Goal: Task Accomplishment & Management: Manage account settings

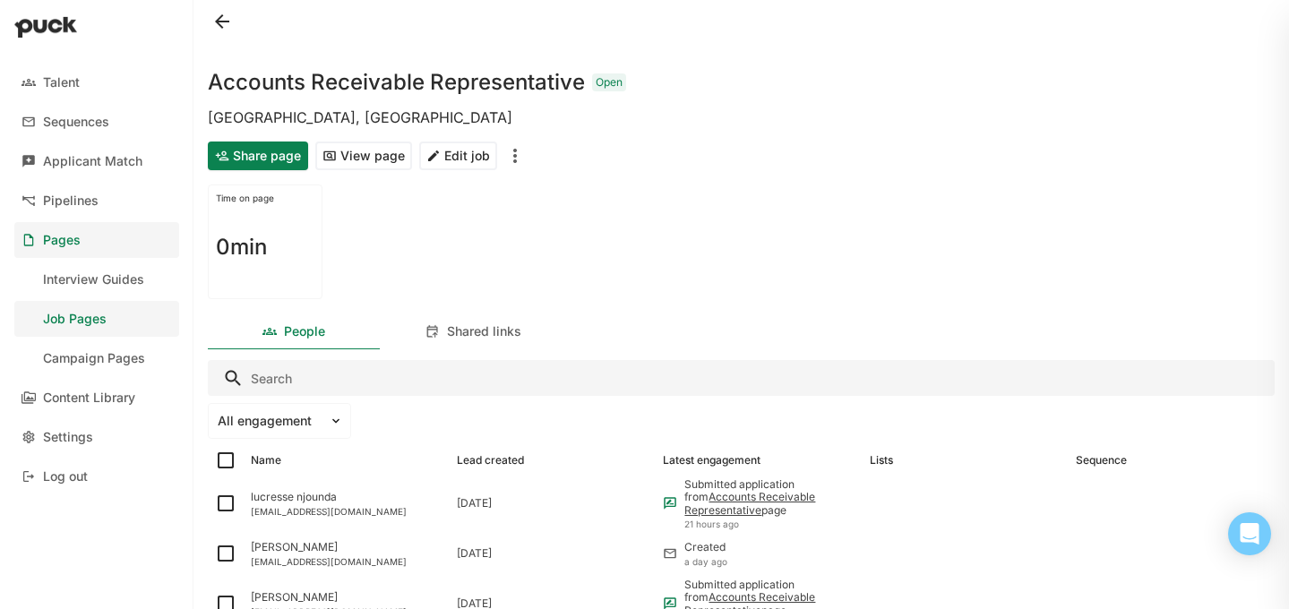
scroll to position [536, 0]
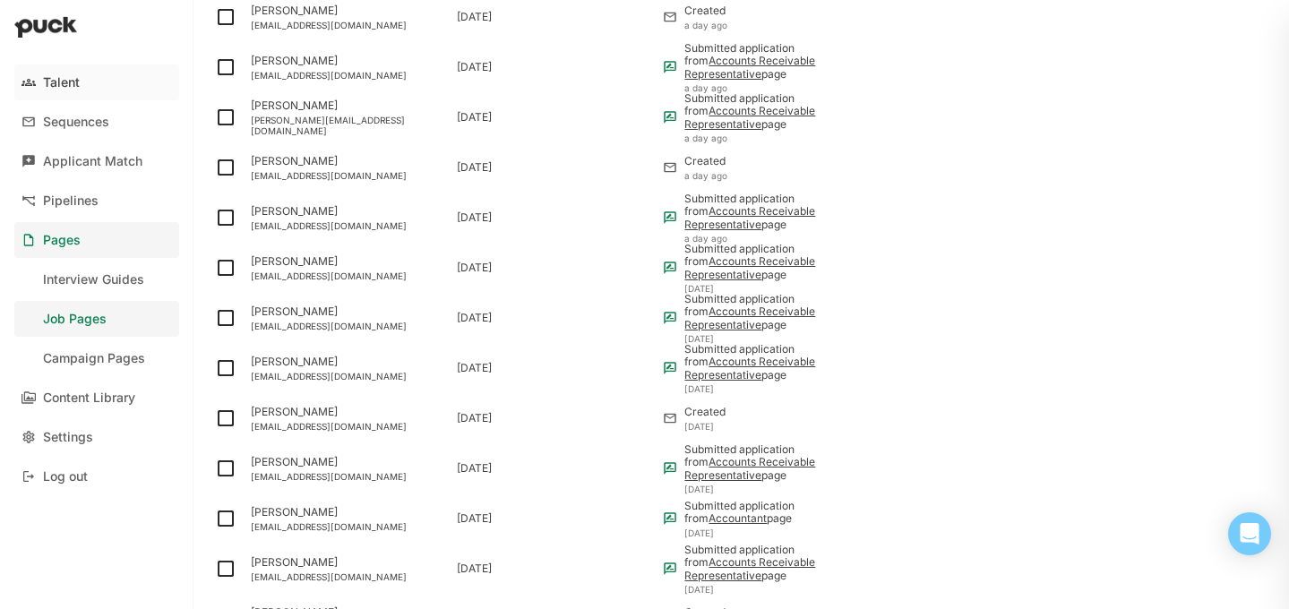
click at [55, 81] on div "Talent" at bounding box center [61, 82] width 37 height 15
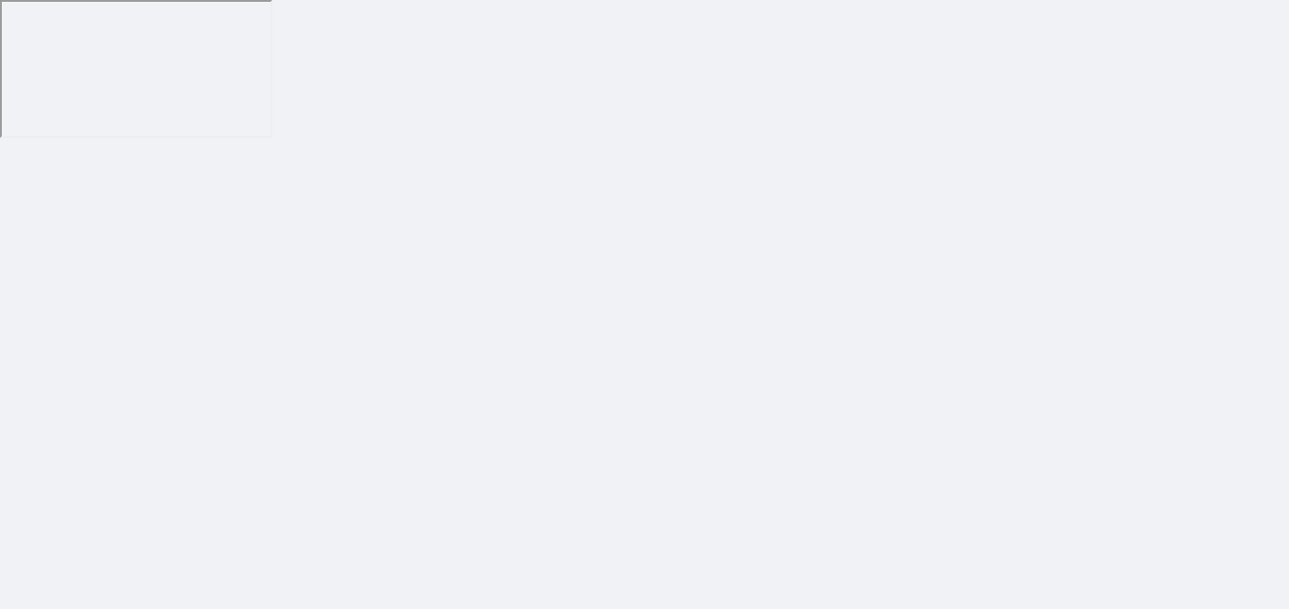
click at [777, 138] on html at bounding box center [644, 69] width 1289 height 138
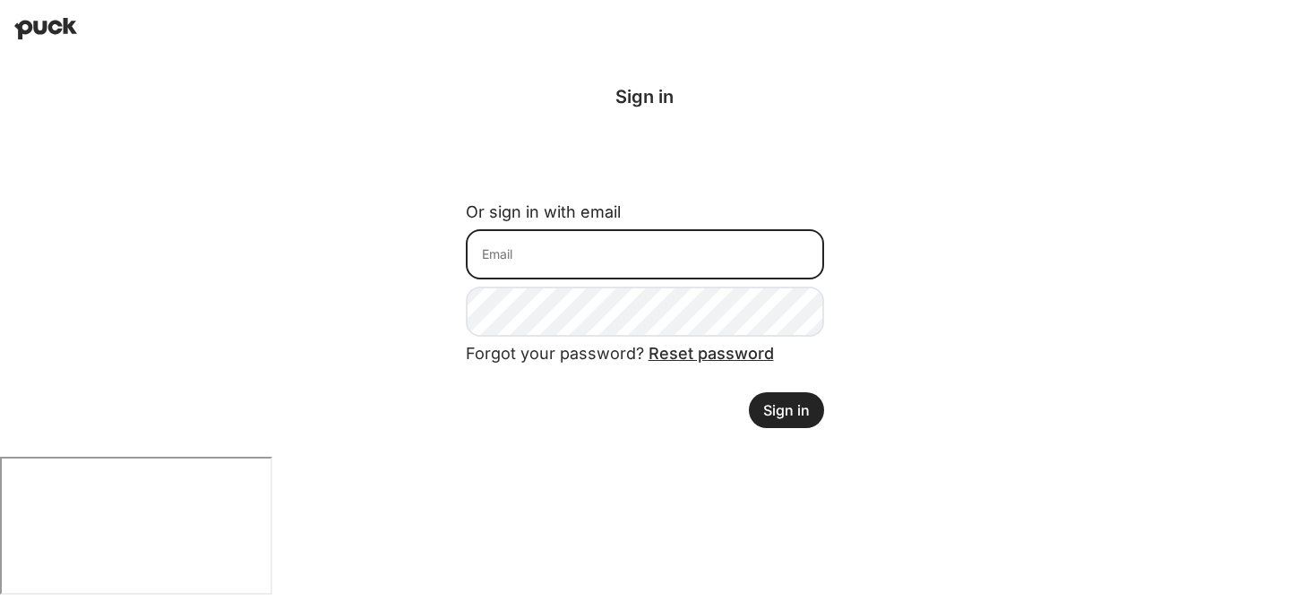
type input "[EMAIL_ADDRESS][DOMAIN_NAME]"
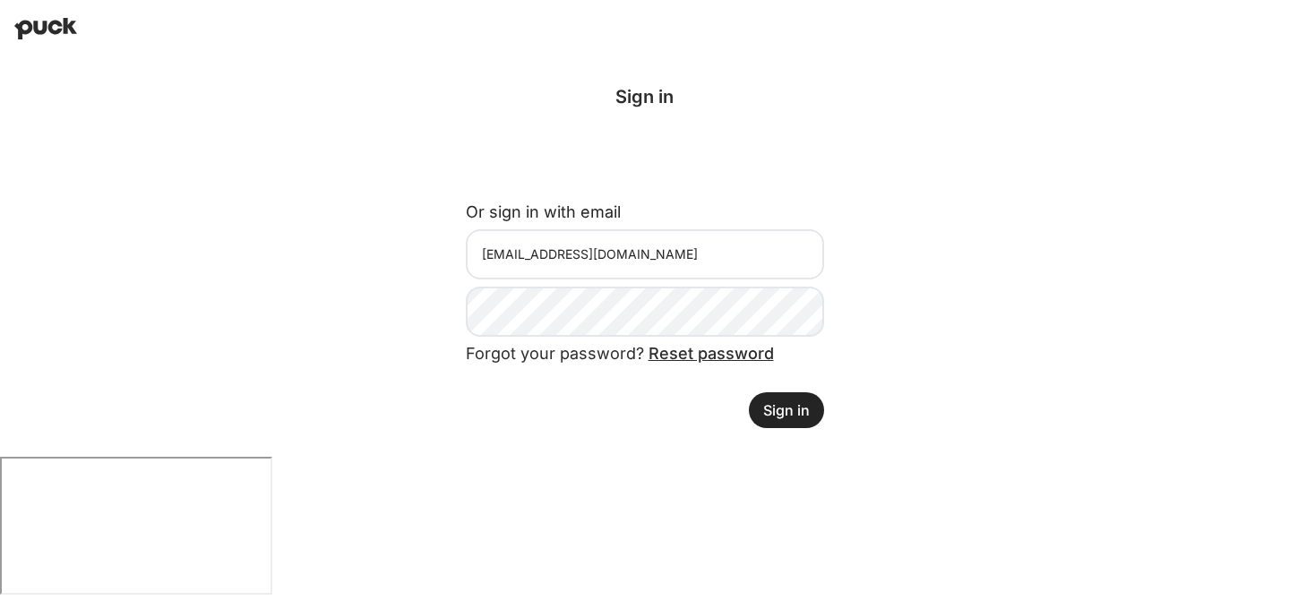
click at [782, 404] on button "Sign in" at bounding box center [786, 410] width 75 height 36
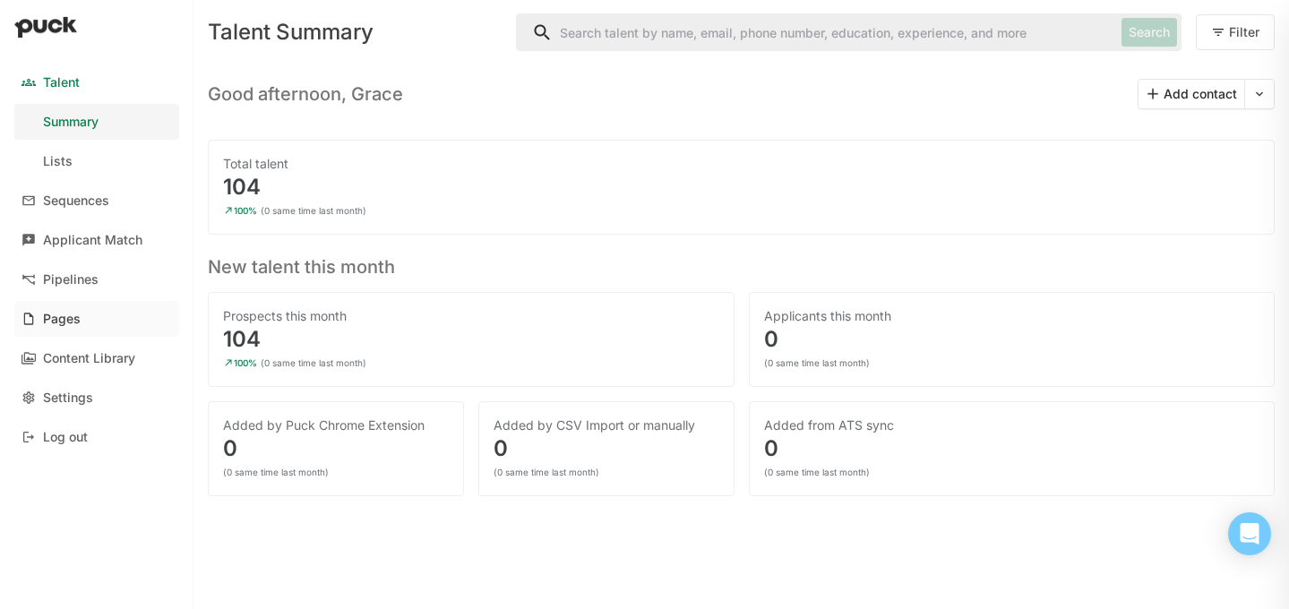
click at [50, 320] on div "Pages" at bounding box center [62, 319] width 38 height 15
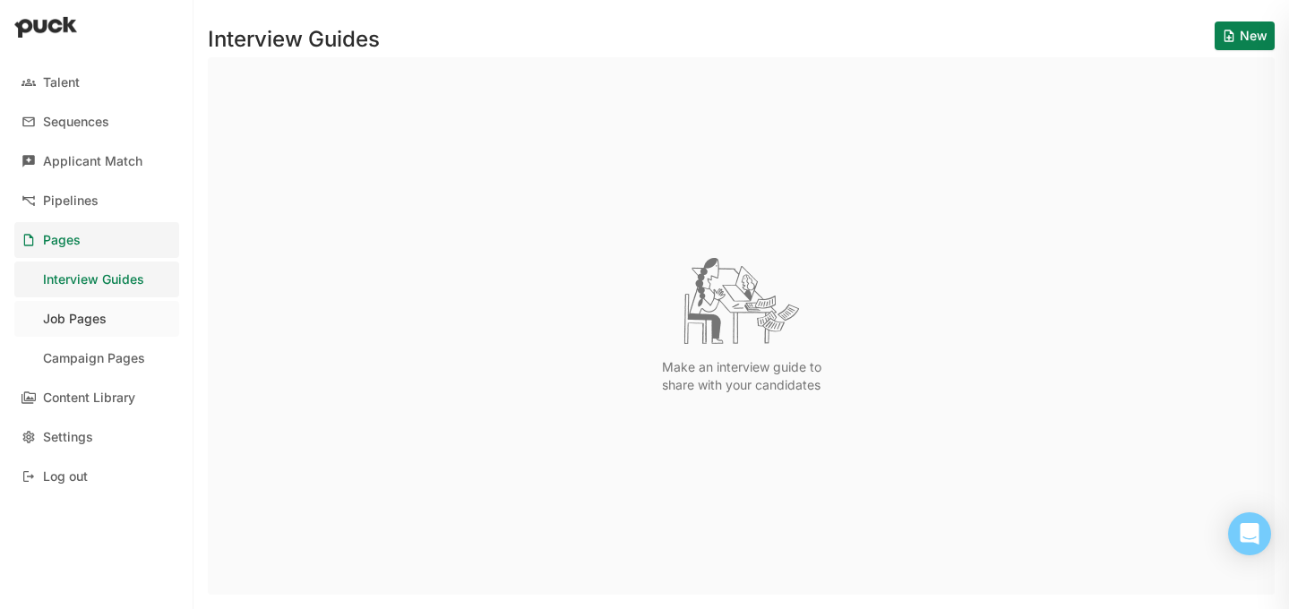
click at [91, 329] on link "Job Pages" at bounding box center [96, 319] width 165 height 36
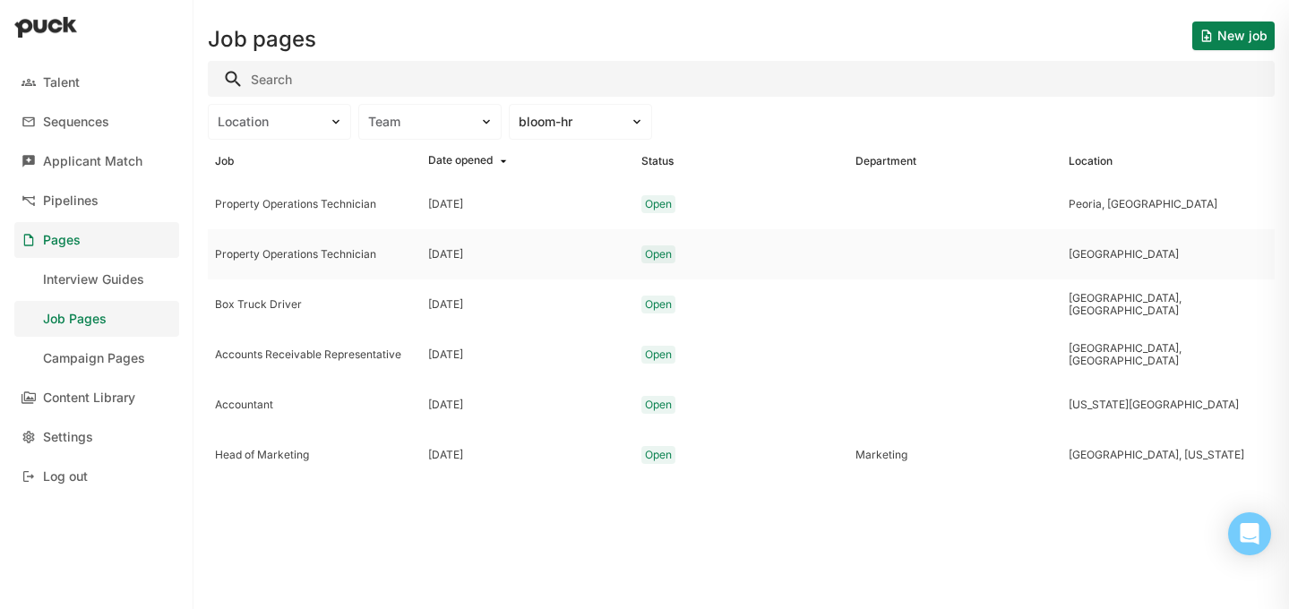
click at [319, 245] on div "Property Operations Technician" at bounding box center [314, 254] width 213 height 50
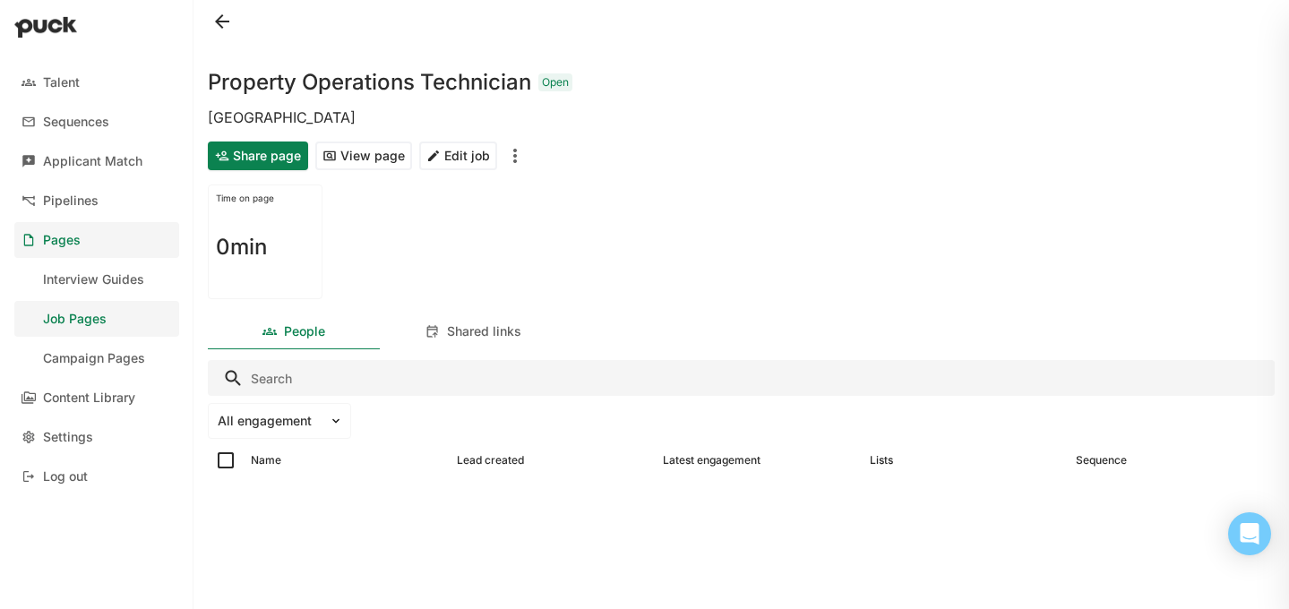
click at [470, 151] on button "Edit job" at bounding box center [458, 155] width 78 height 29
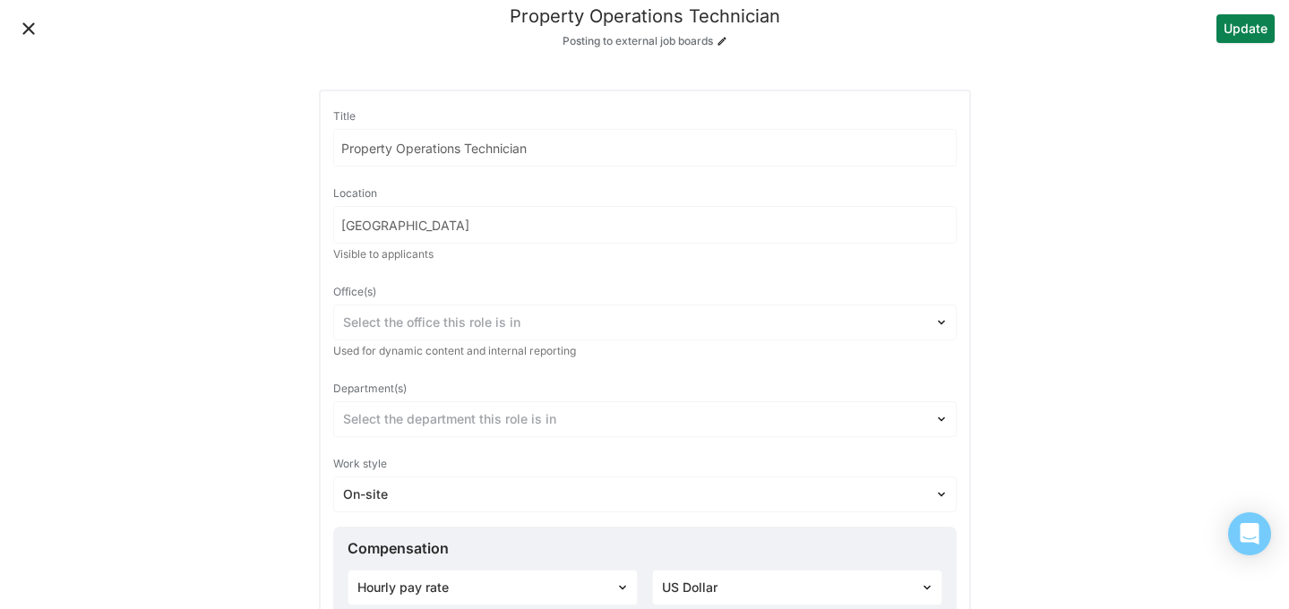
click at [21, 20] on button "Close" at bounding box center [28, 28] width 29 height 29
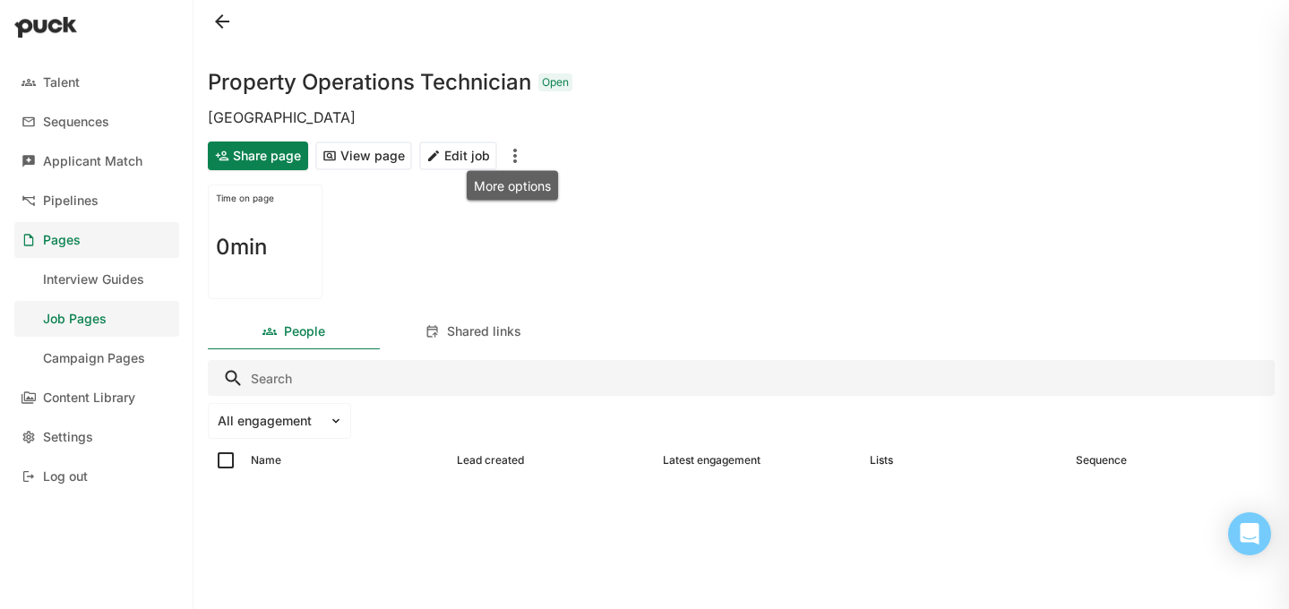
click at [517, 154] on img "More options" at bounding box center [514, 155] width 21 height 21
click at [497, 198] on div "Close job" at bounding box center [481, 202] width 54 height 15
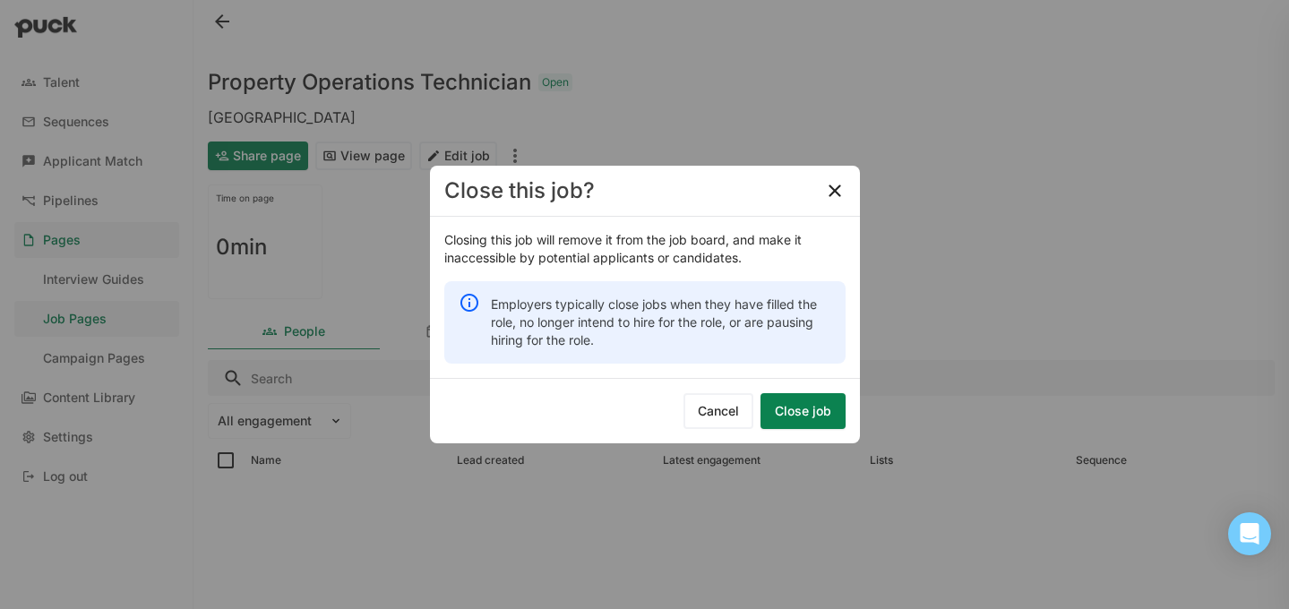
click at [819, 410] on button "Close job" at bounding box center [802, 411] width 85 height 36
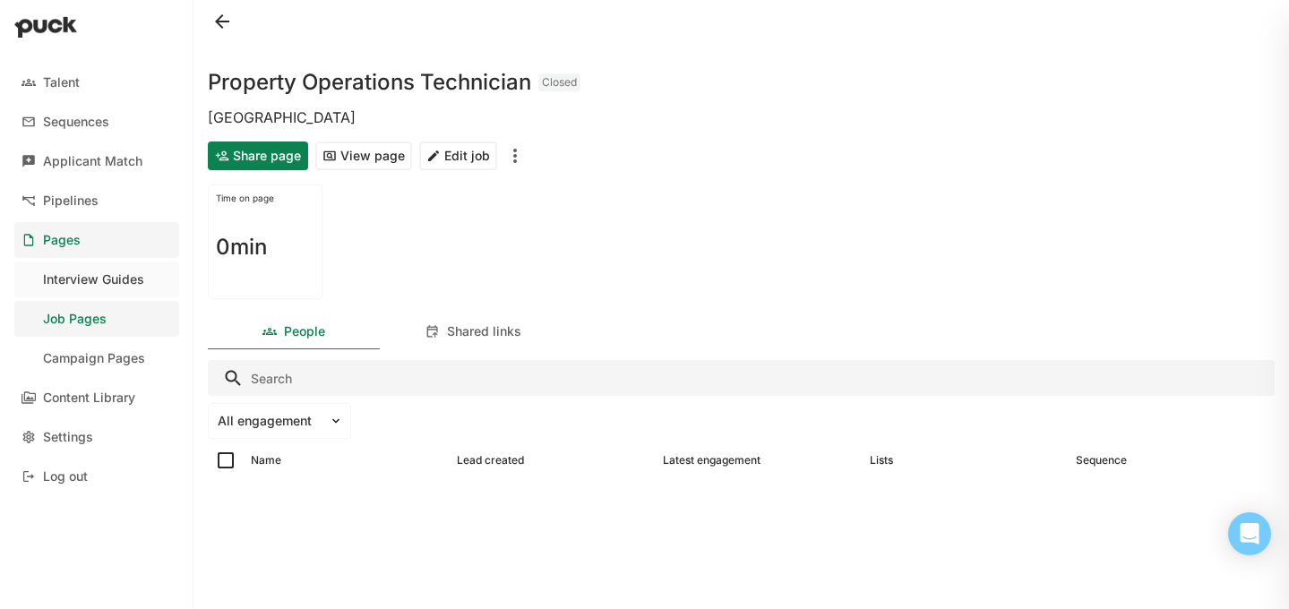
click at [76, 274] on div "Interview Guides" at bounding box center [93, 279] width 101 height 15
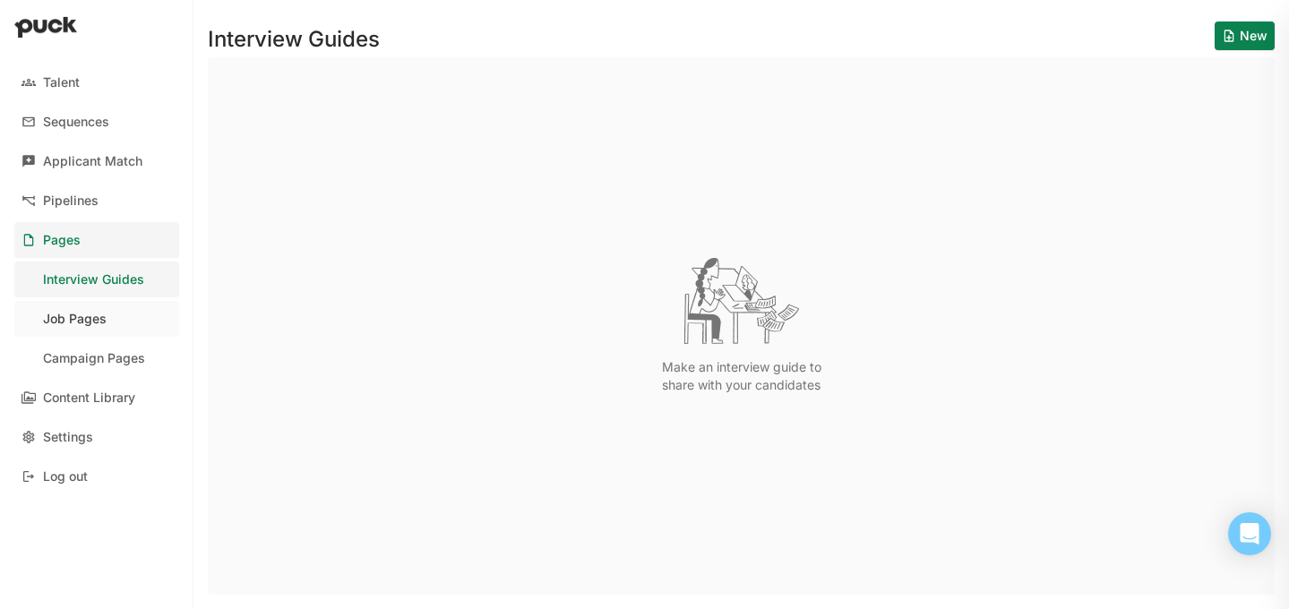
click at [90, 324] on div "Job Pages" at bounding box center [75, 319] width 64 height 15
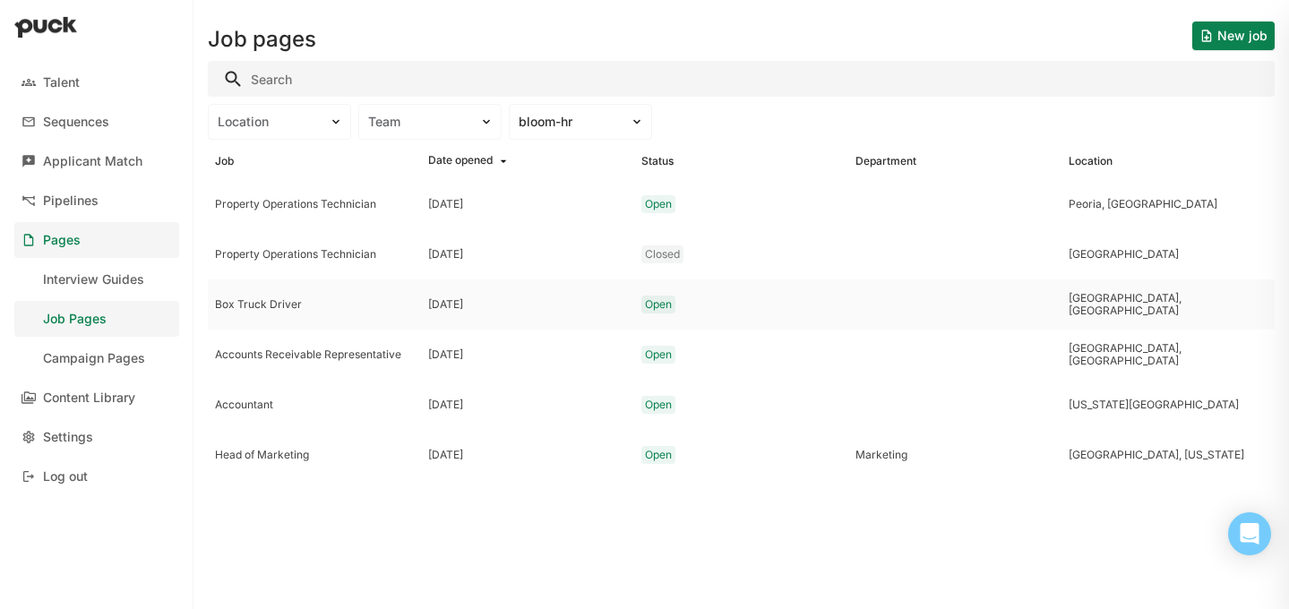
click at [282, 301] on div "Box Truck Driver" at bounding box center [314, 304] width 199 height 13
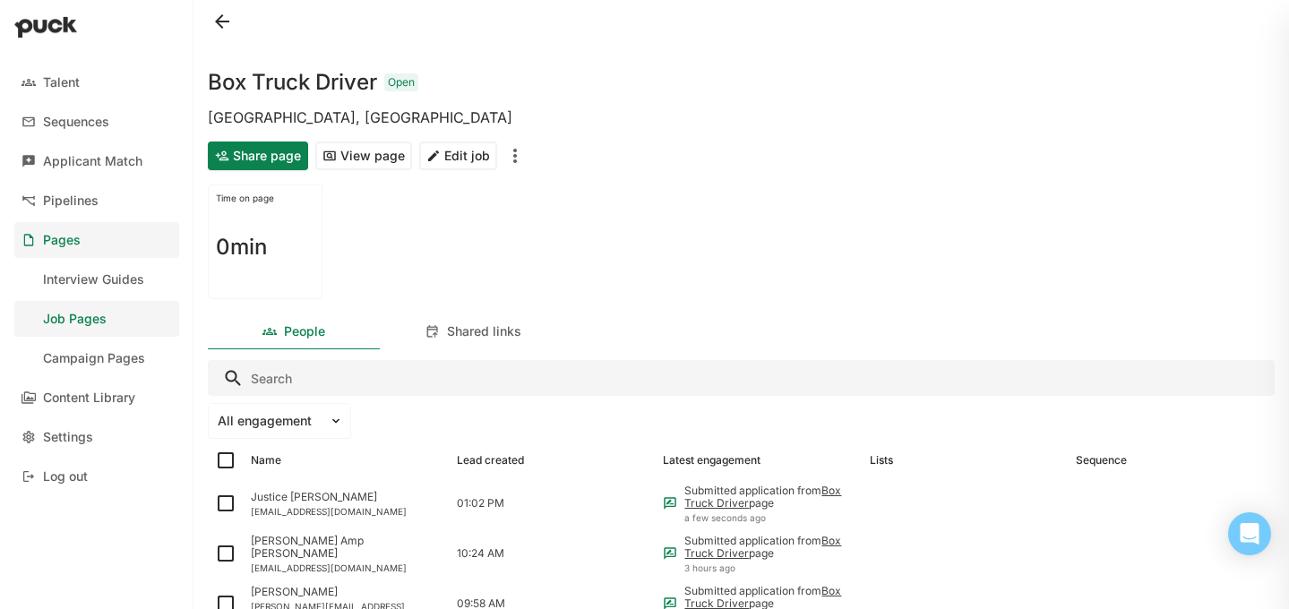
click at [70, 313] on div "Job Pages" at bounding box center [75, 319] width 64 height 15
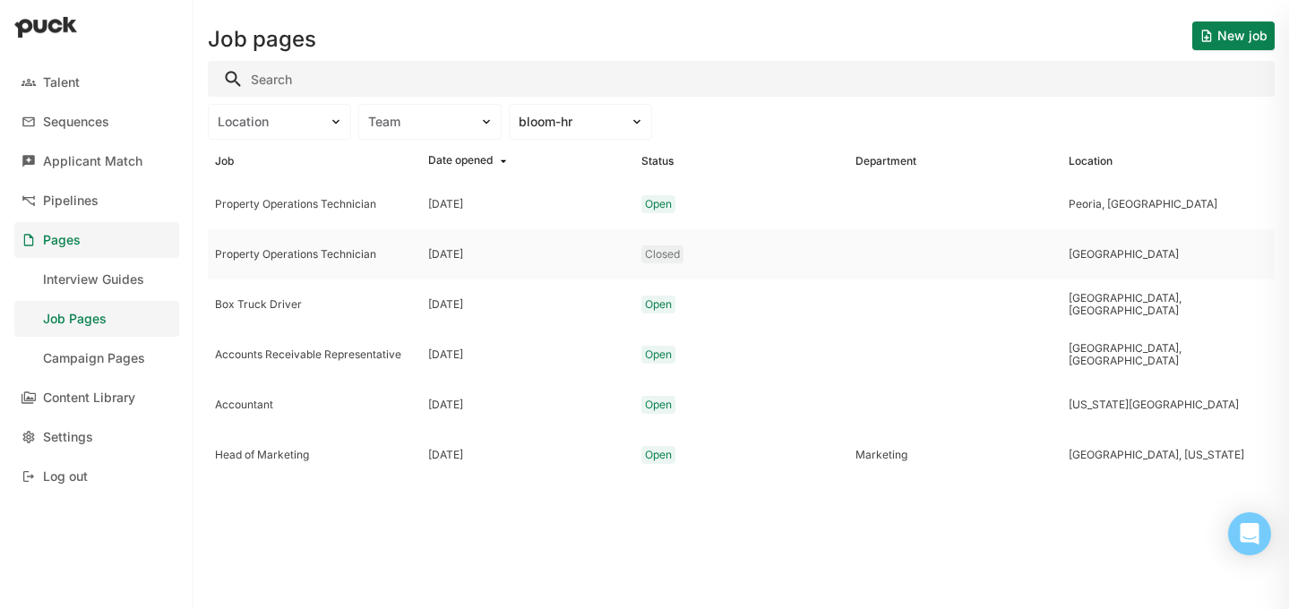
click at [914, 262] on div at bounding box center [954, 254] width 213 height 50
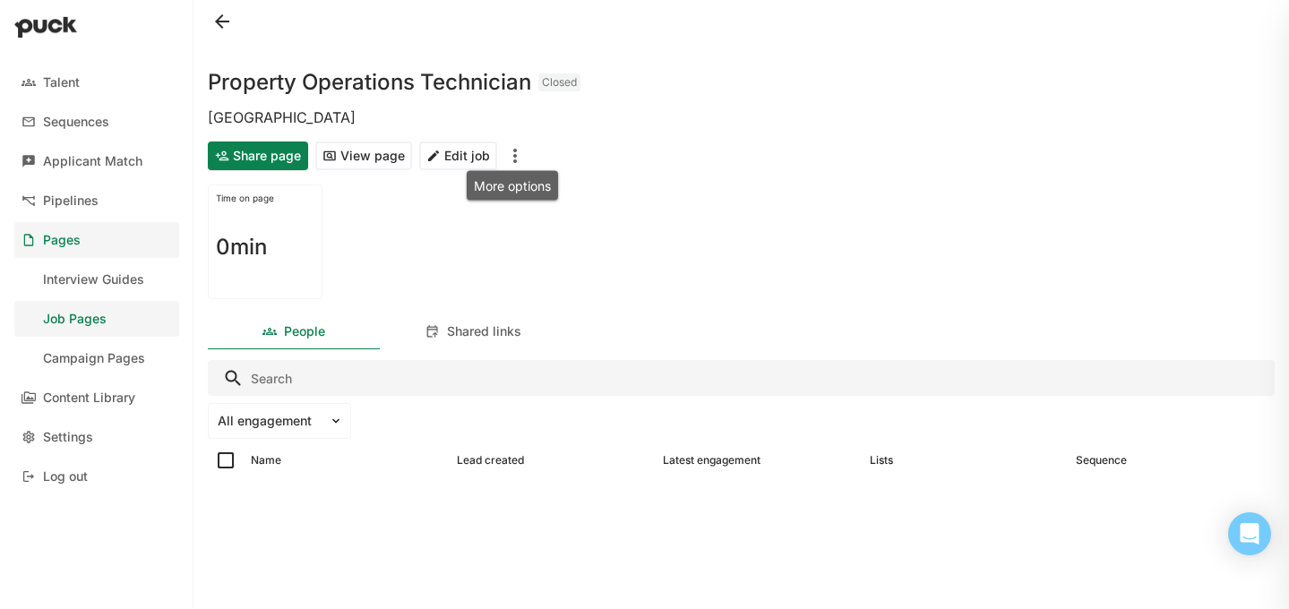
click at [513, 154] on img "More options" at bounding box center [514, 155] width 21 height 21
click at [493, 201] on div "Reopen job" at bounding box center [475, 202] width 66 height 15
click at [51, 312] on div "Job Pages" at bounding box center [75, 319] width 64 height 15
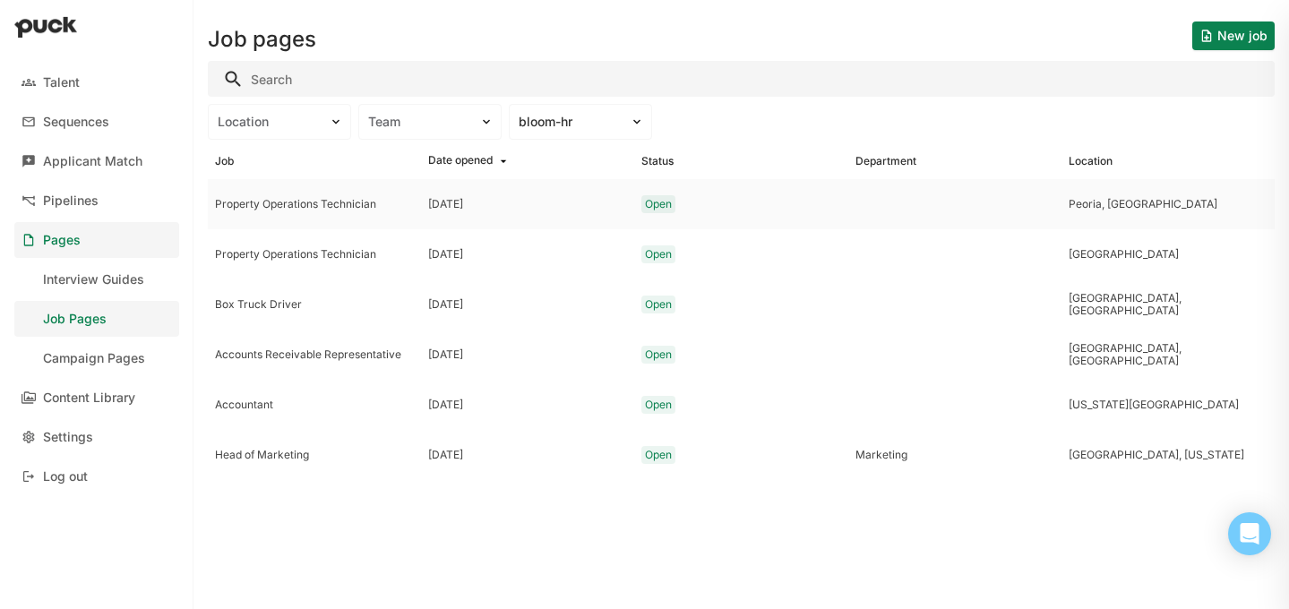
click at [1051, 207] on div at bounding box center [954, 204] width 213 height 50
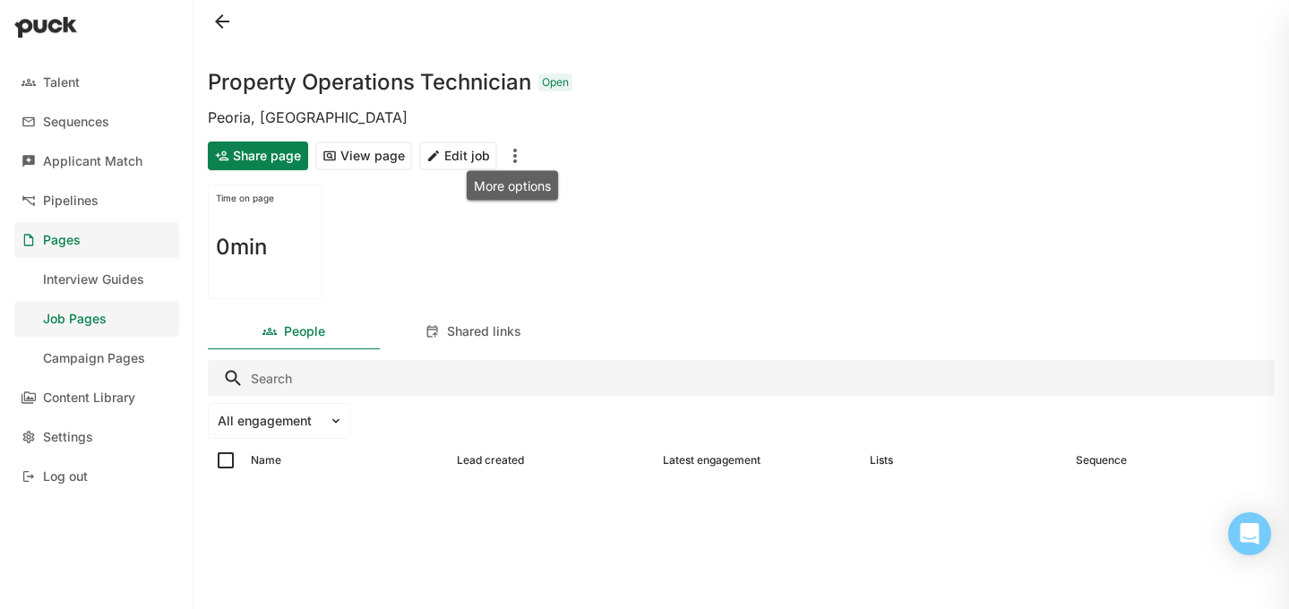
click at [513, 154] on img "More options" at bounding box center [514, 155] width 21 height 21
click at [496, 193] on div "Close job" at bounding box center [481, 203] width 68 height 36
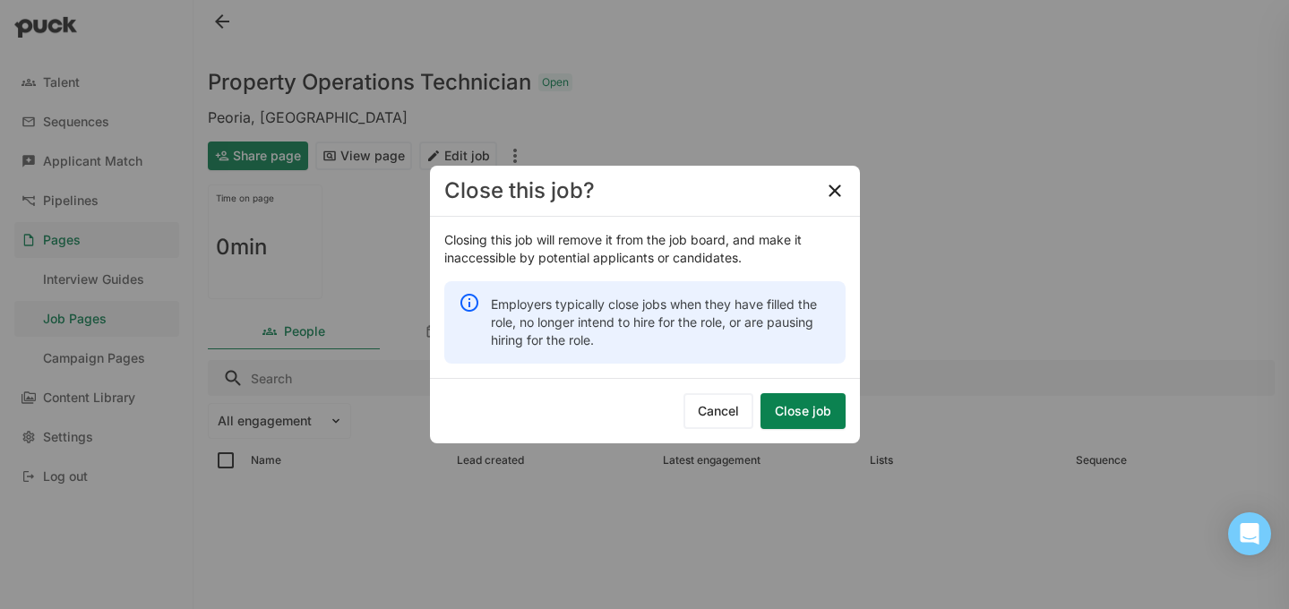
click at [808, 407] on button "Close job" at bounding box center [802, 411] width 85 height 36
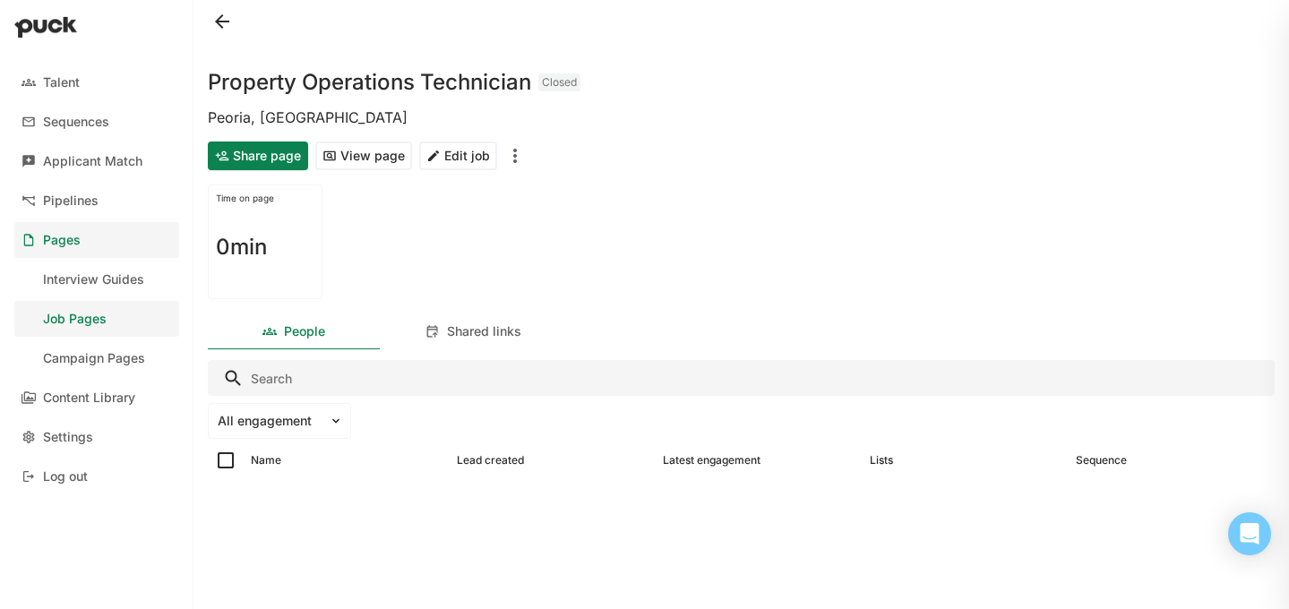
click at [73, 316] on div "Job Pages" at bounding box center [75, 319] width 64 height 15
